Goal: Transaction & Acquisition: Purchase product/service

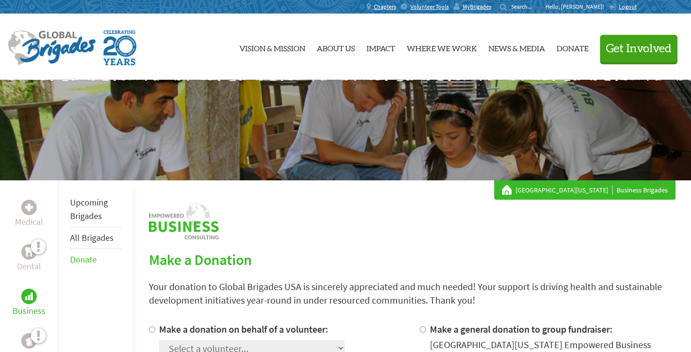
scroll to position [94, 0]
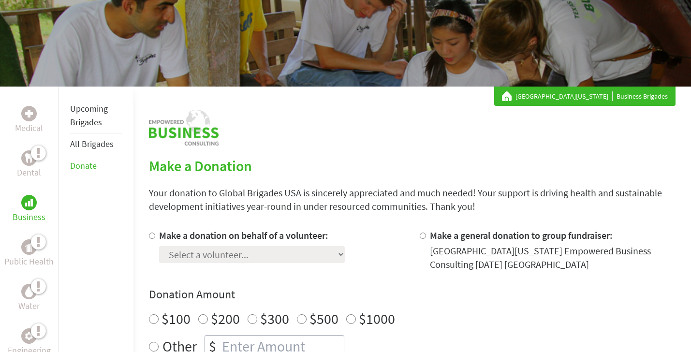
click at [150, 235] on input "Make a donation on behalf of a volunteer:" at bounding box center [152, 236] width 6 height 6
radio input "true"
click at [186, 255] on select "Select a volunteer... [PERSON_NAME] [GEOGRAPHIC_DATA][PERSON_NAME] [GEOGRAPHIC_…" at bounding box center [252, 254] width 186 height 17
select select "5A032EA3-38D4-11EF-AF1D-42010A8A0043"
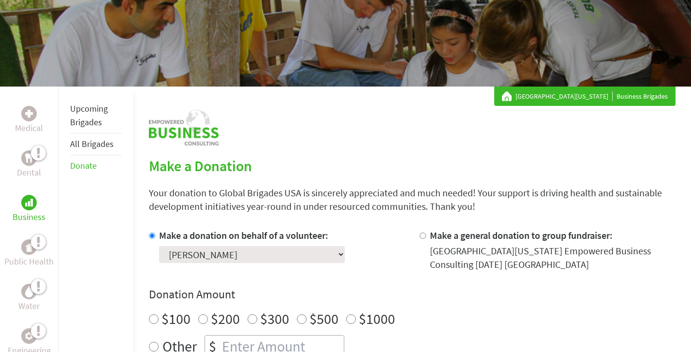
click at [159, 246] on select "Select a volunteer... [PERSON_NAME] [GEOGRAPHIC_DATA][PERSON_NAME] [GEOGRAPHIC_…" at bounding box center [252, 254] width 186 height 17
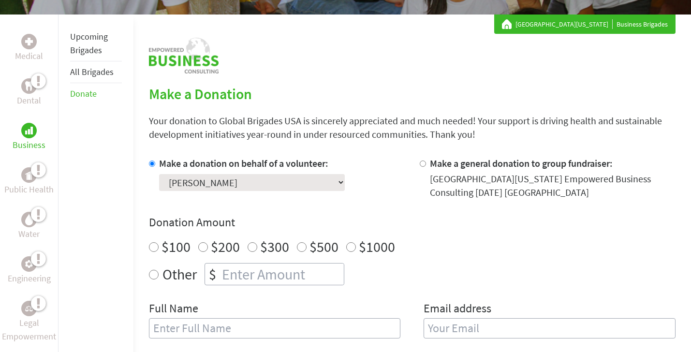
radio input "true"
click at [235, 272] on input "number" at bounding box center [282, 274] width 124 height 21
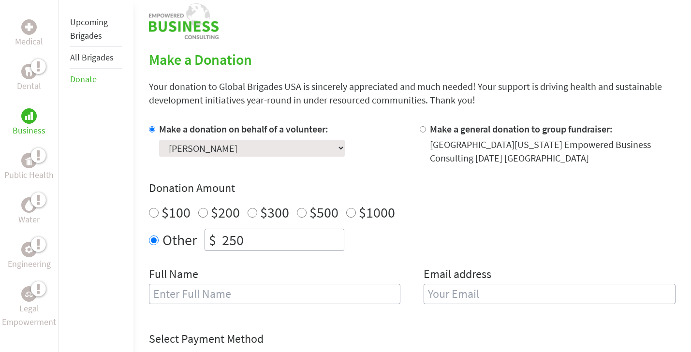
scroll to position [224, 0]
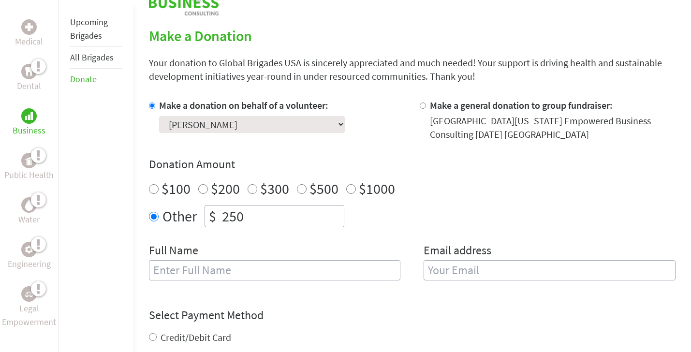
type input "250"
click at [215, 265] on input "text" at bounding box center [275, 270] width 252 height 20
type input "[PERSON_NAME]"
click at [224, 288] on div "Full Name [PERSON_NAME]" at bounding box center [275, 267] width 252 height 49
click at [299, 250] on div "Full Name [PERSON_NAME]" at bounding box center [275, 267] width 252 height 49
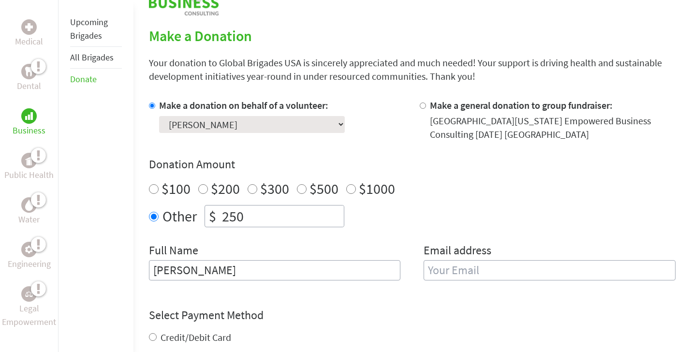
click at [469, 271] on input "email" at bounding box center [550, 270] width 252 height 20
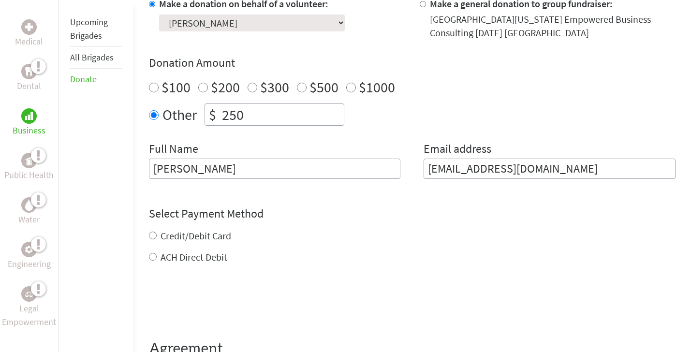
scroll to position [346, 0]
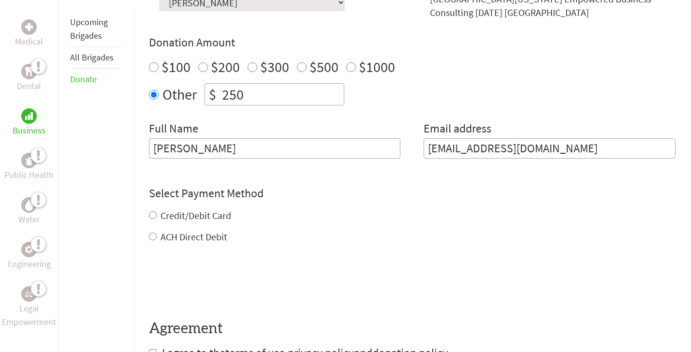
type input "[EMAIL_ADDRESS][DOMAIN_NAME]"
click at [190, 214] on div "Credit/Debit Card ACH Direct Debit" at bounding box center [412, 226] width 527 height 35
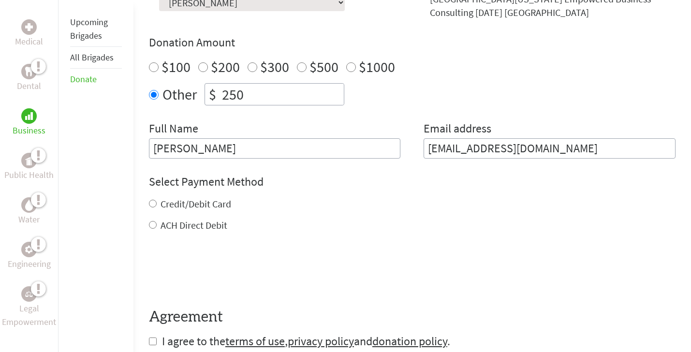
click at [151, 204] on input "Credit/Debit Card" at bounding box center [153, 204] width 8 height 8
radio input "true"
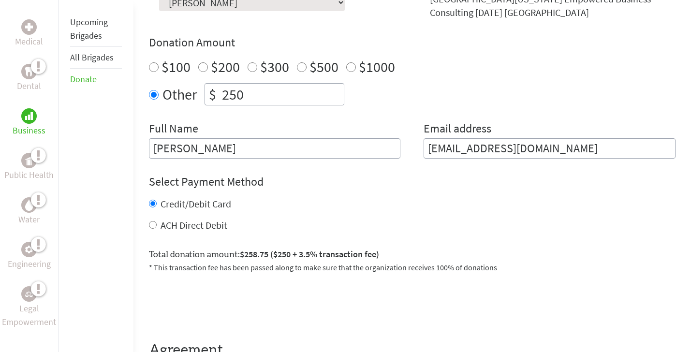
click at [152, 226] on input "ACH Direct Debit" at bounding box center [153, 225] width 8 height 8
radio input "true"
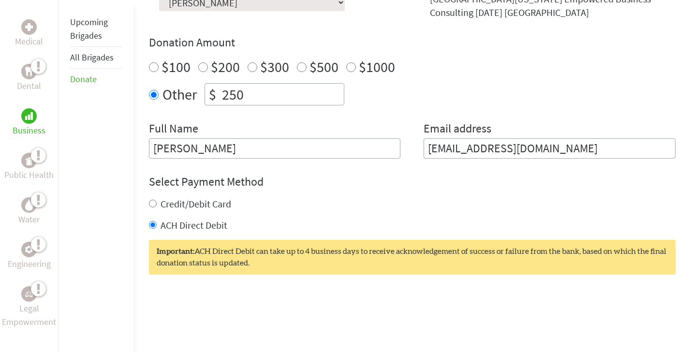
click at [153, 202] on input "Credit/Debit Card" at bounding box center [153, 204] width 8 height 8
radio input "true"
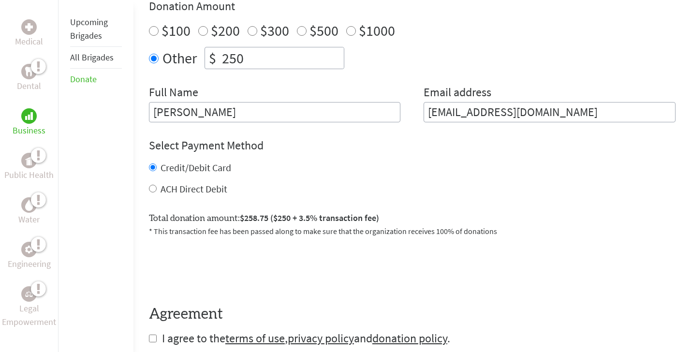
scroll to position [430, 0]
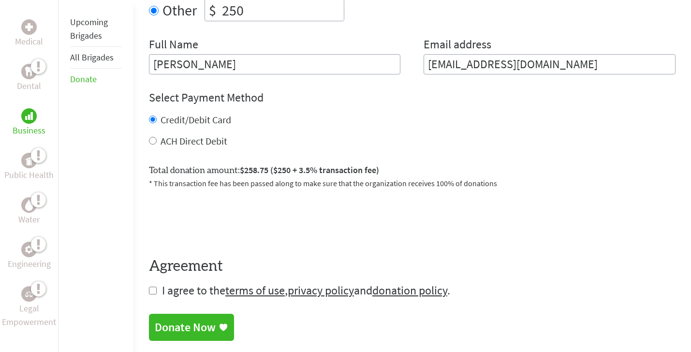
click at [154, 290] on input "checkbox" at bounding box center [153, 291] width 8 height 8
checkbox input "true"
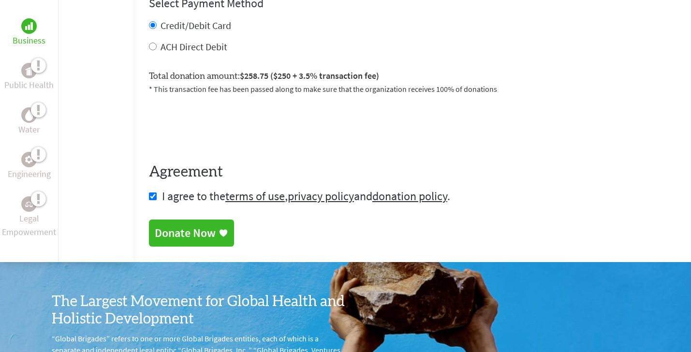
scroll to position [549, 0]
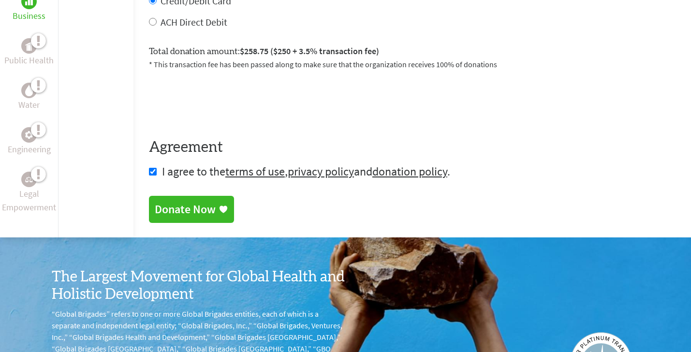
click at [180, 206] on div "Donate Now" at bounding box center [185, 209] width 61 height 15
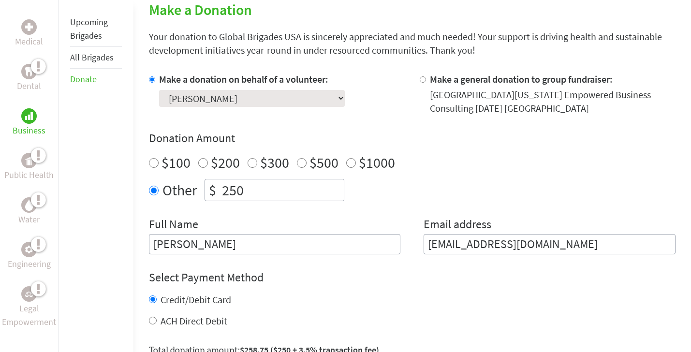
scroll to position [270, 0]
